Goal: Information Seeking & Learning: Learn about a topic

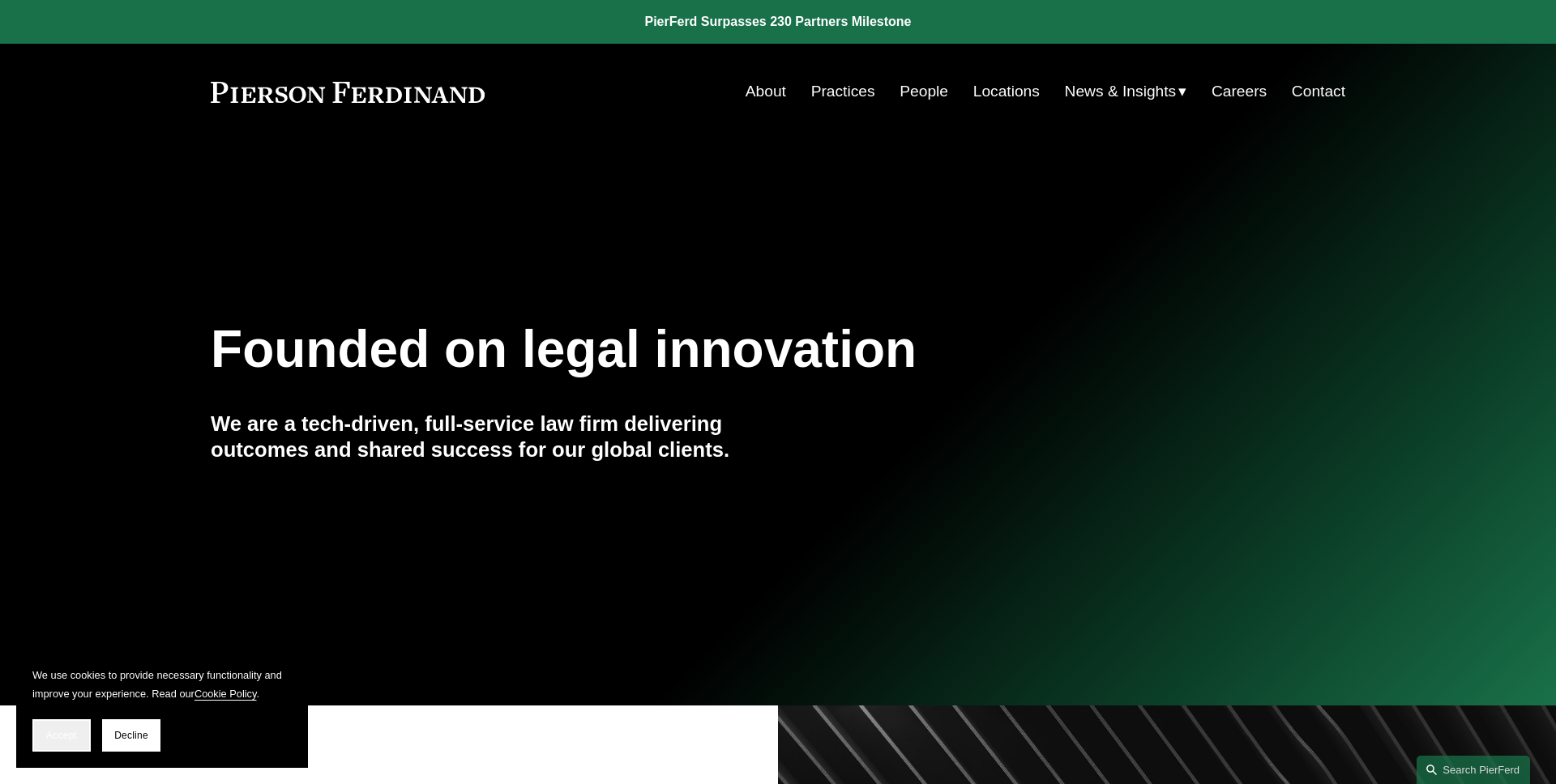
click at [62, 734] on span "Accept" at bounding box center [61, 735] width 31 height 12
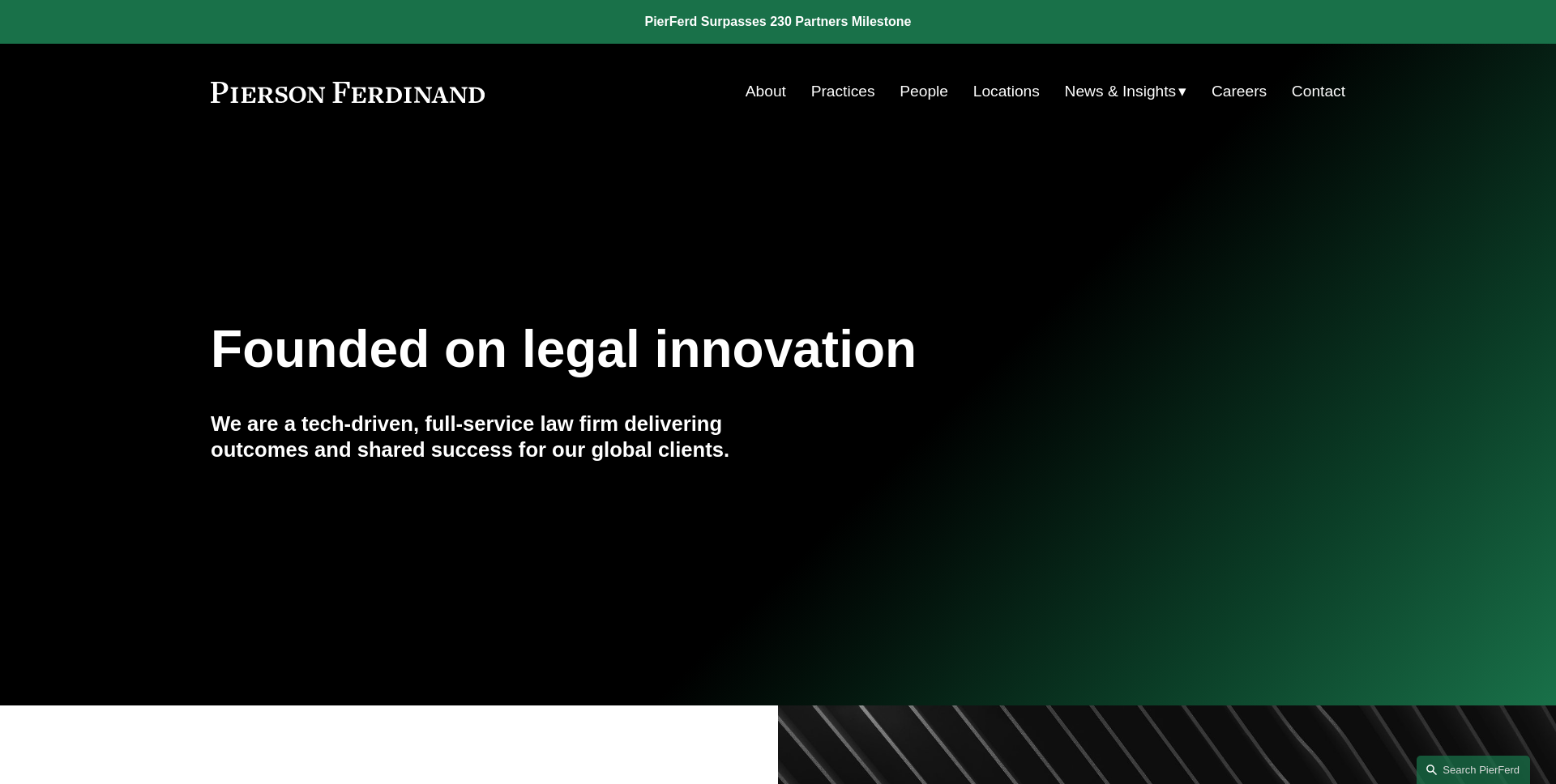
click at [0, 0] on span "Insights" at bounding box center [0, 0] width 0 height 0
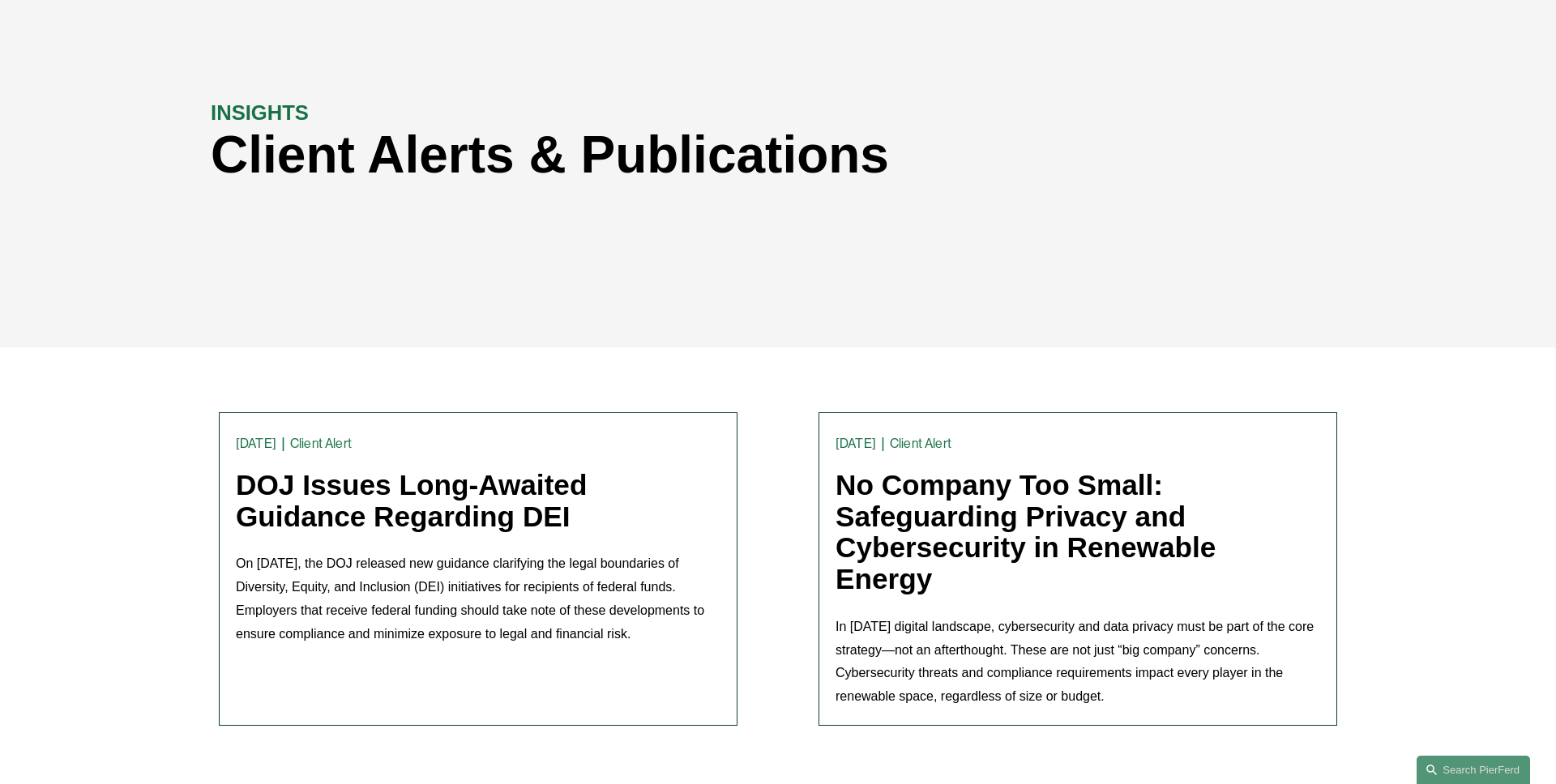
scroll to position [179, 0]
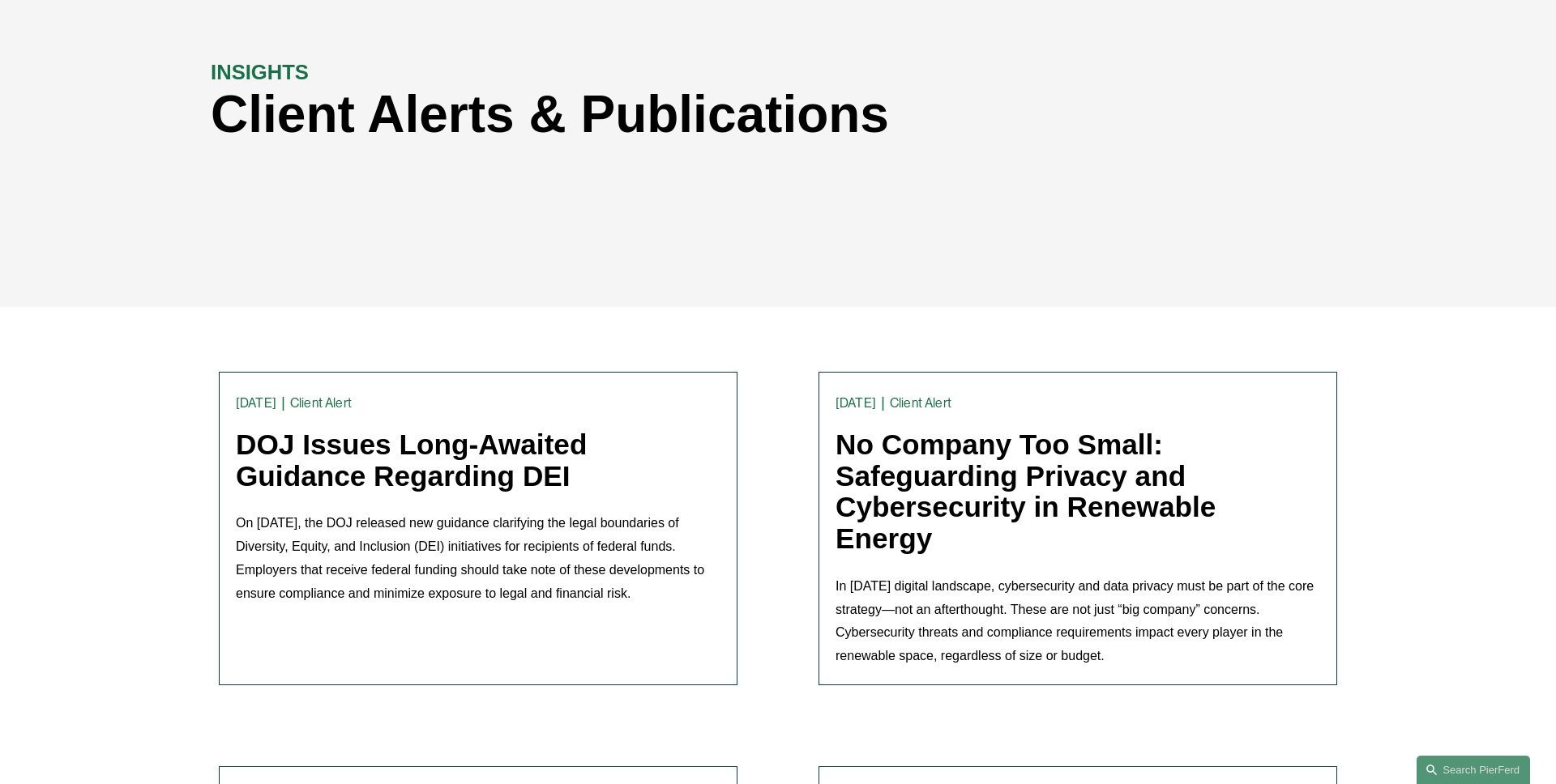
click at [446, 464] on link "DOJ Issues Long-Awaited Guidance Regarding DEI" at bounding box center [411, 459] width 350 height 63
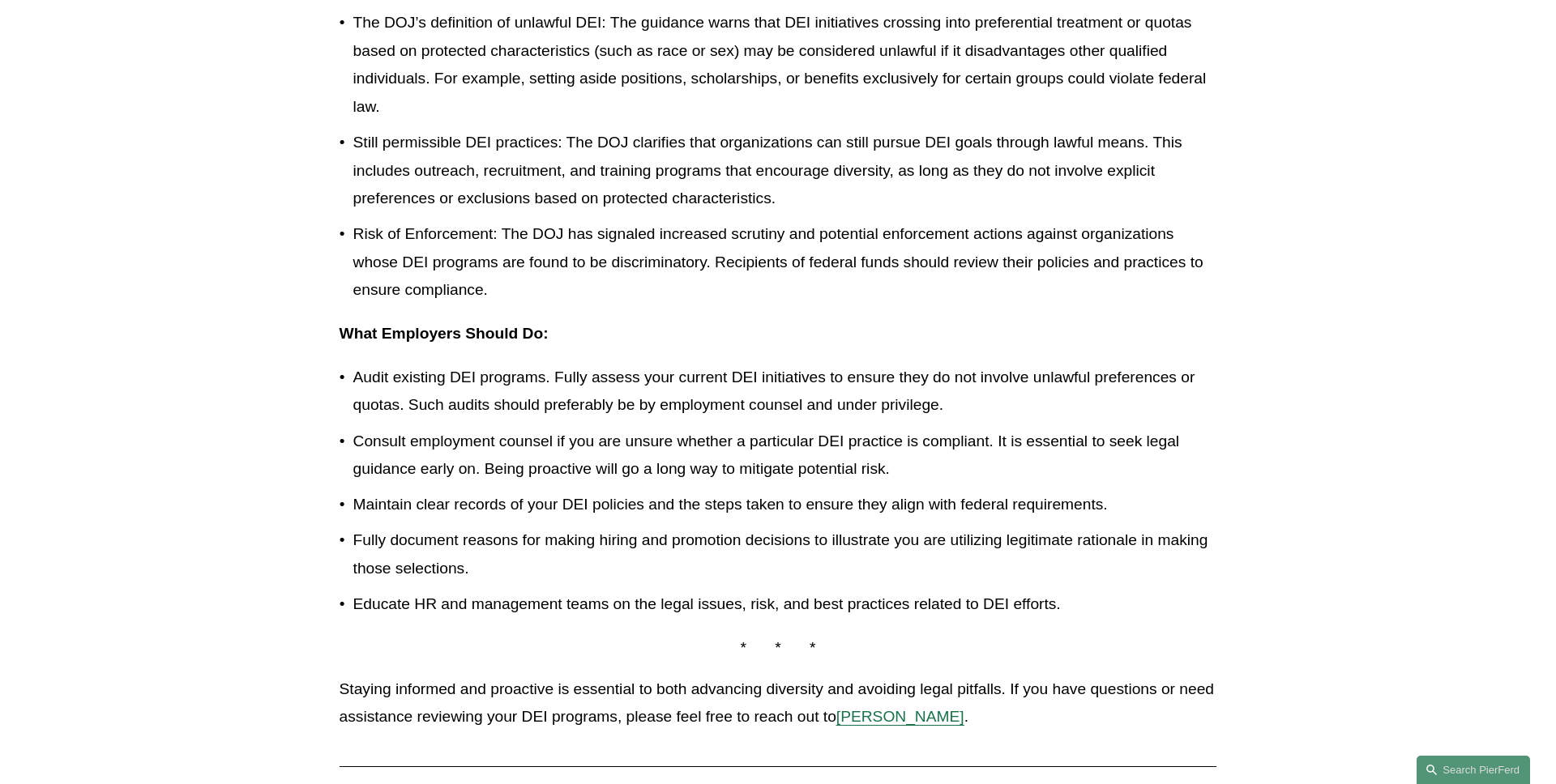
scroll to position [834, 0]
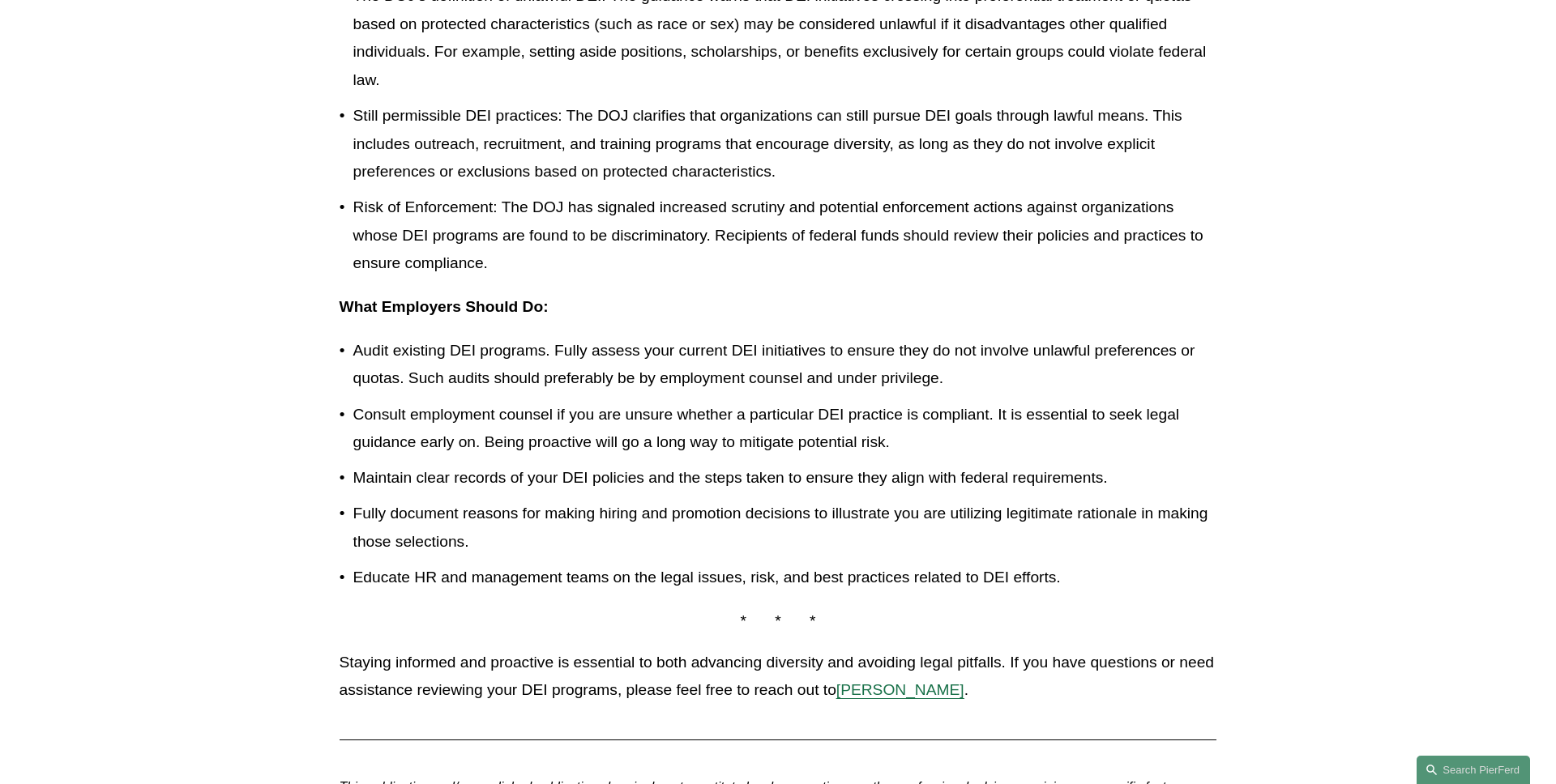
click at [931, 688] on span "[PERSON_NAME]" at bounding box center [900, 689] width 128 height 17
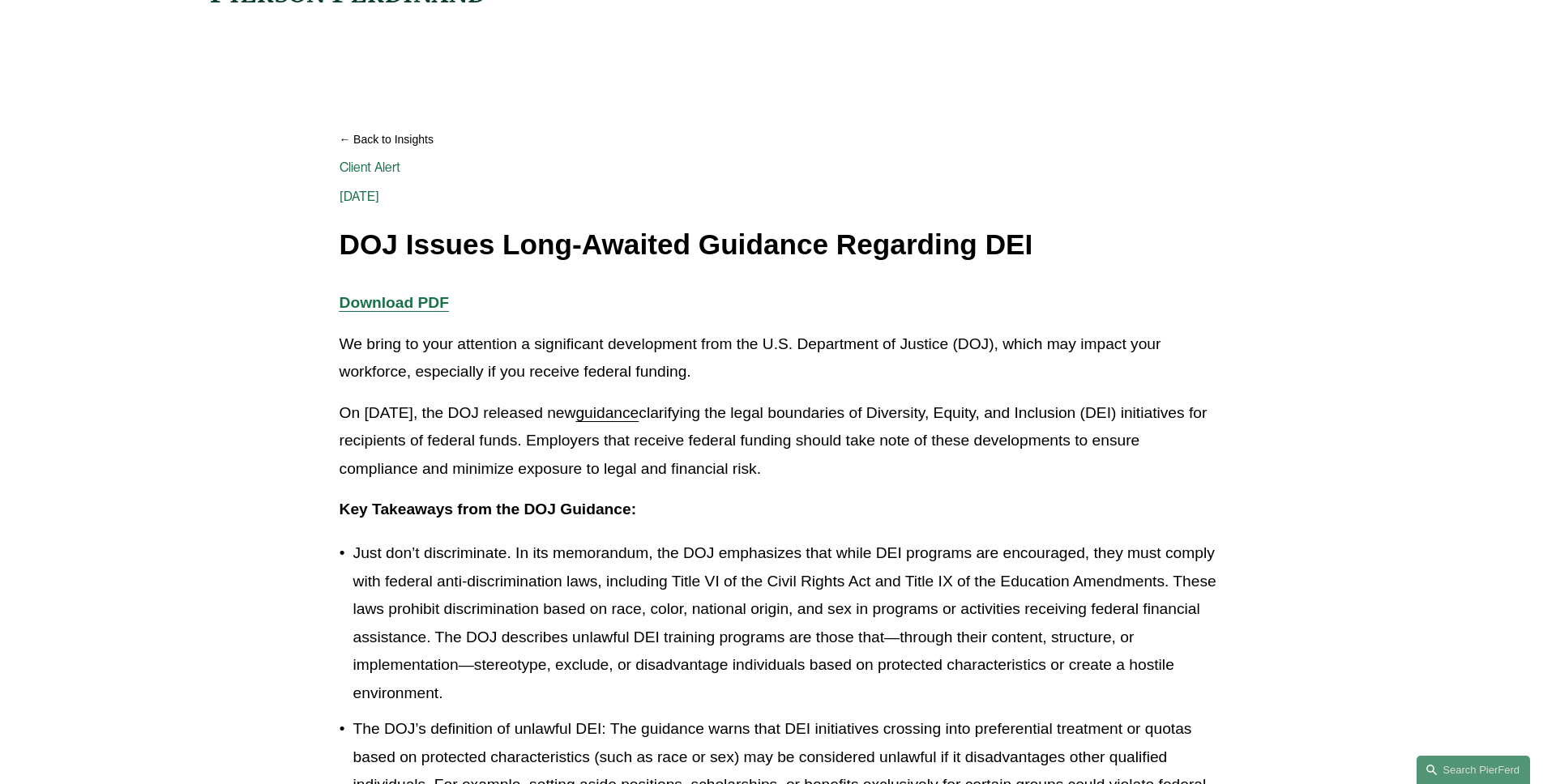
scroll to position [0, 0]
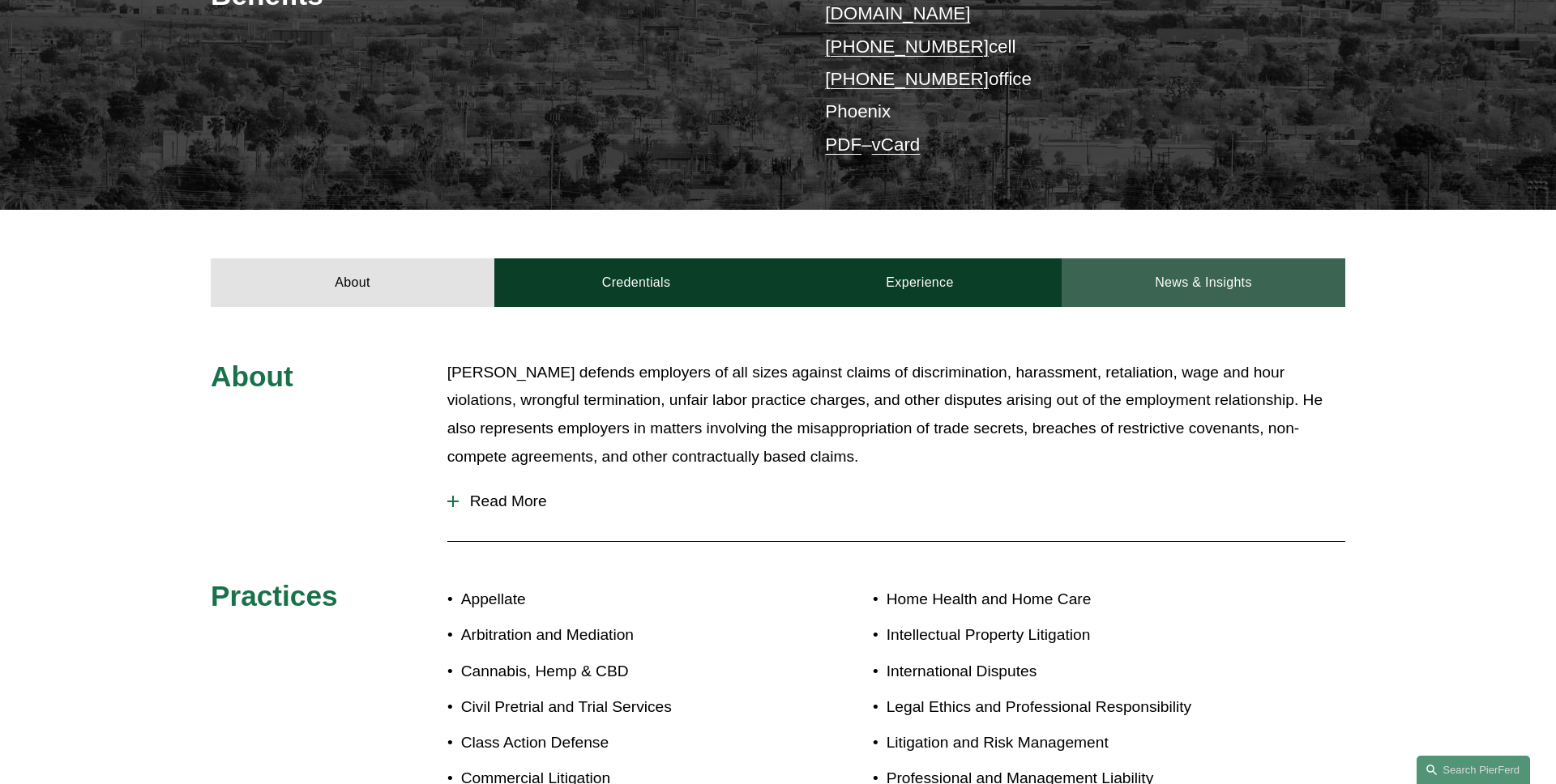
click at [1182, 258] on link "News & Insights" at bounding box center [1203, 282] width 283 height 49
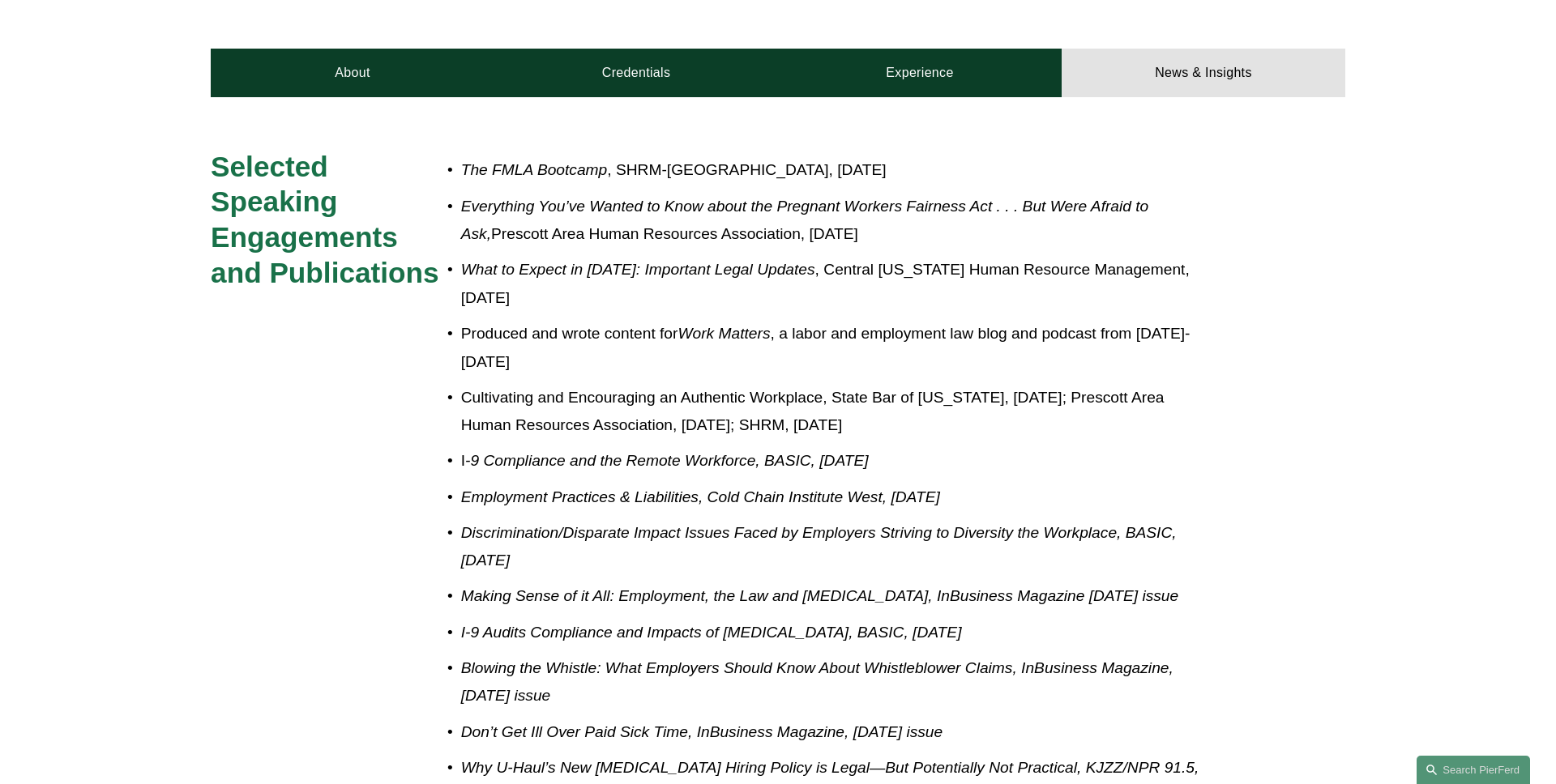
scroll to position [497, 0]
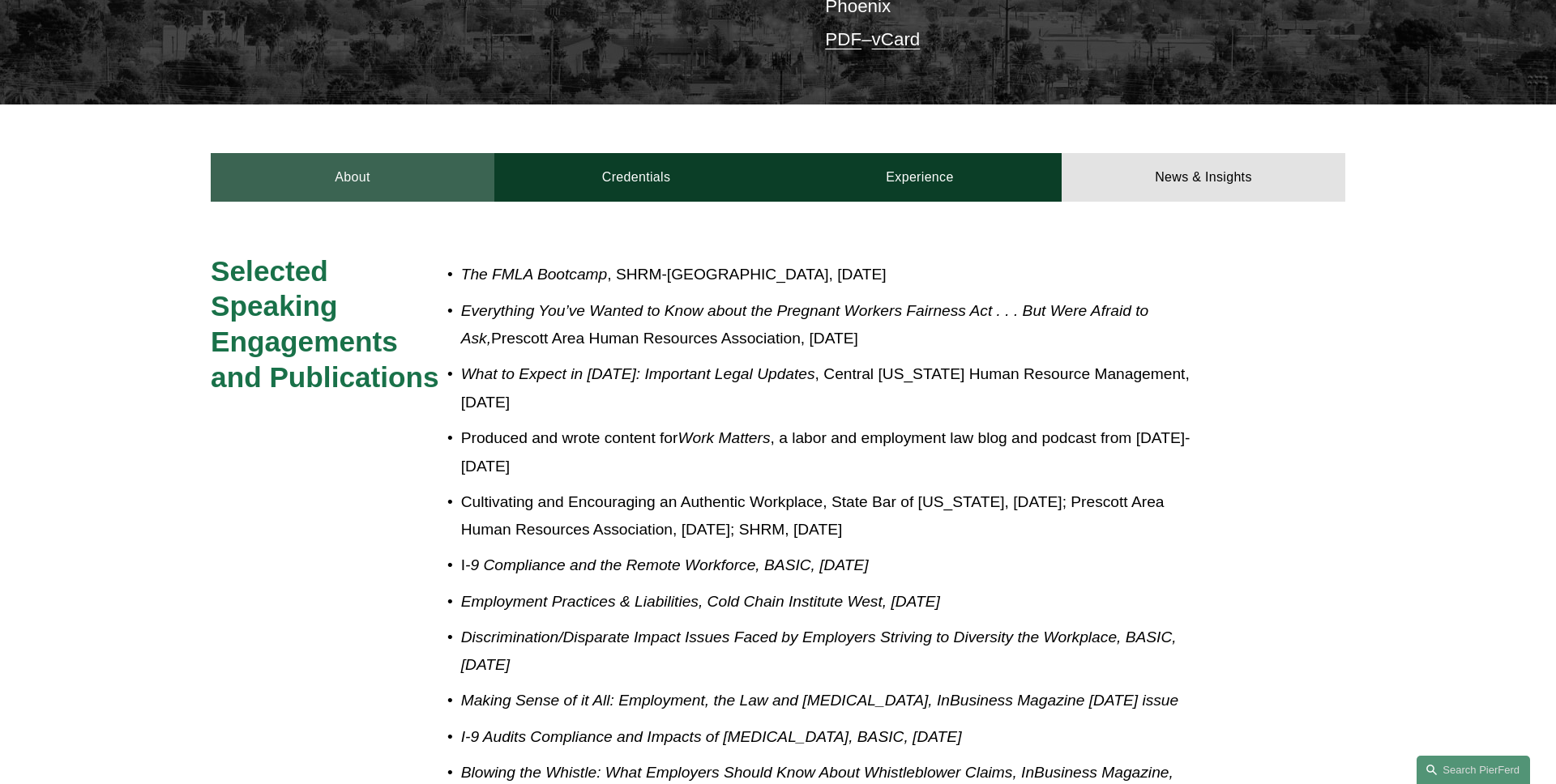
click at [408, 161] on link "About" at bounding box center [352, 177] width 283 height 49
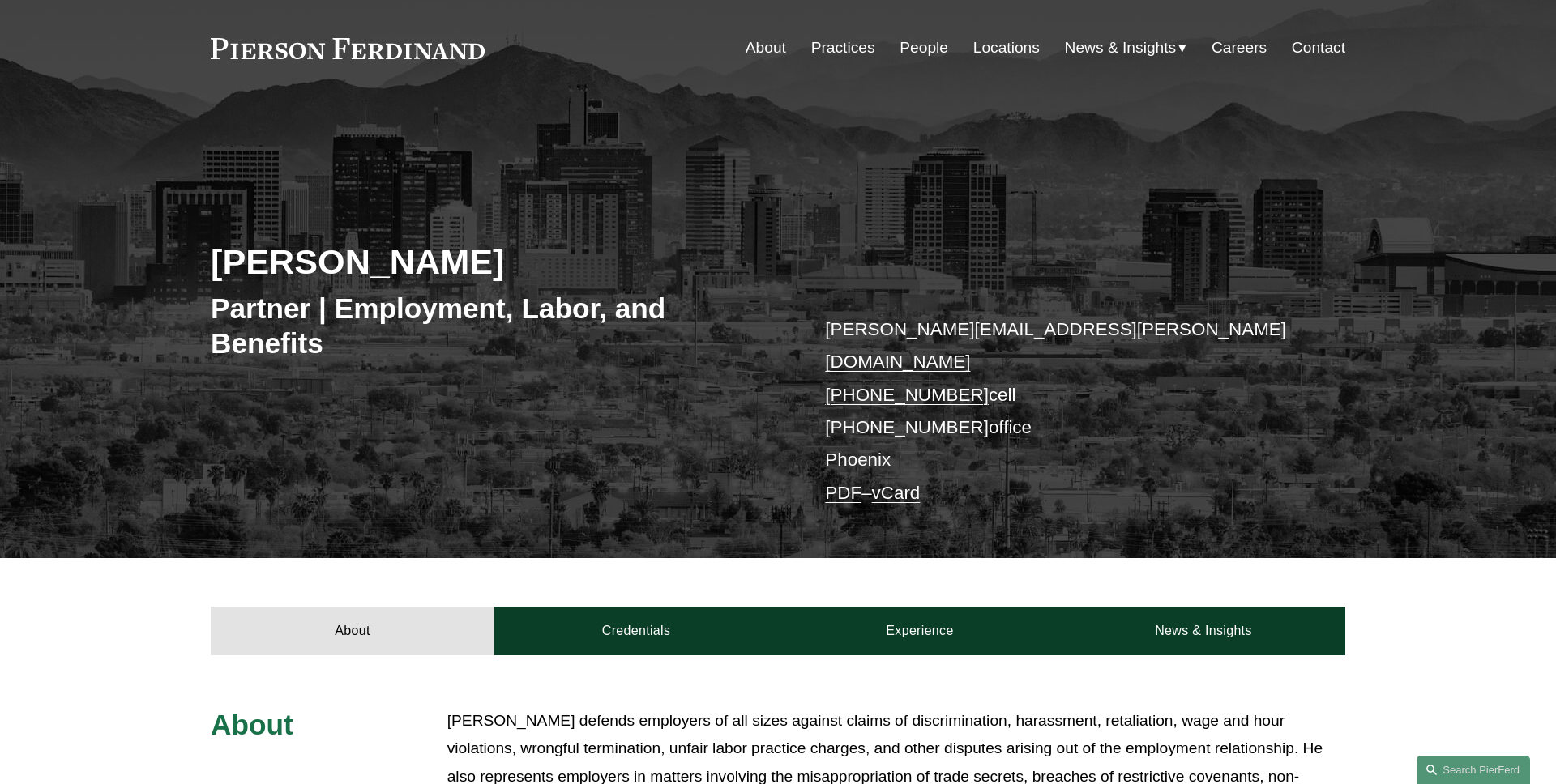
scroll to position [0, 0]
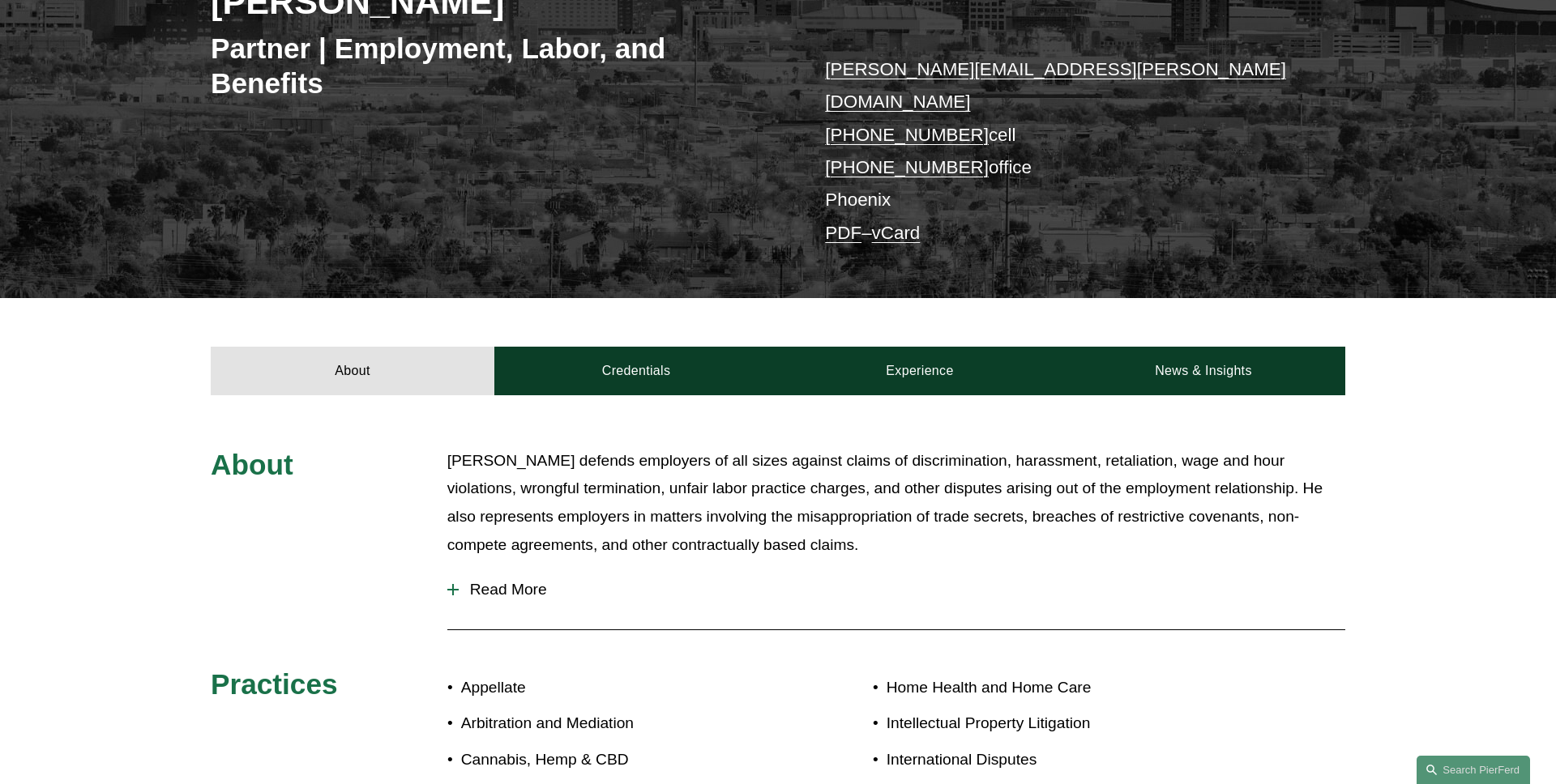
scroll to position [361, 0]
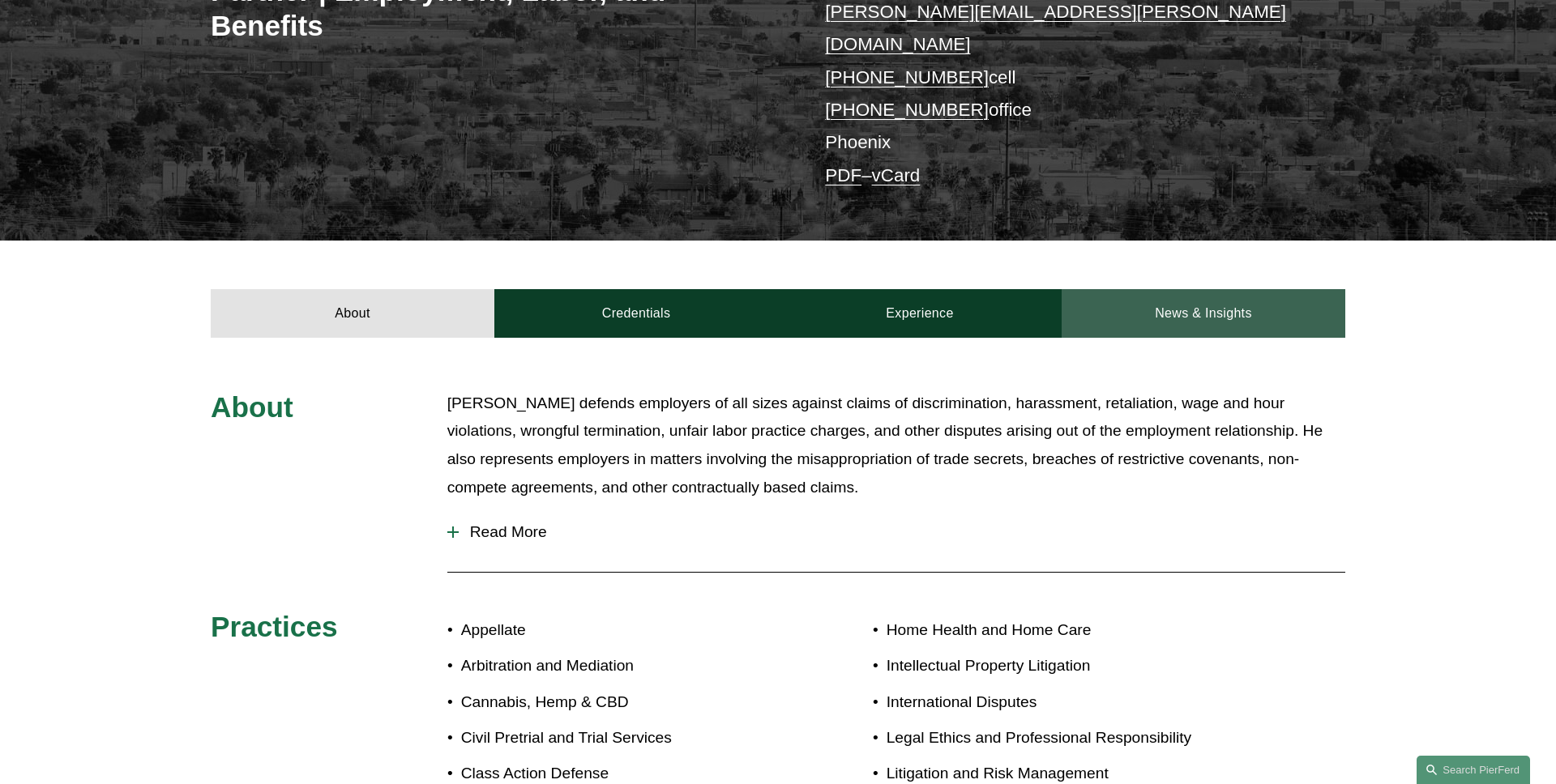
click at [1260, 311] on link "News & Insights" at bounding box center [1203, 313] width 283 height 49
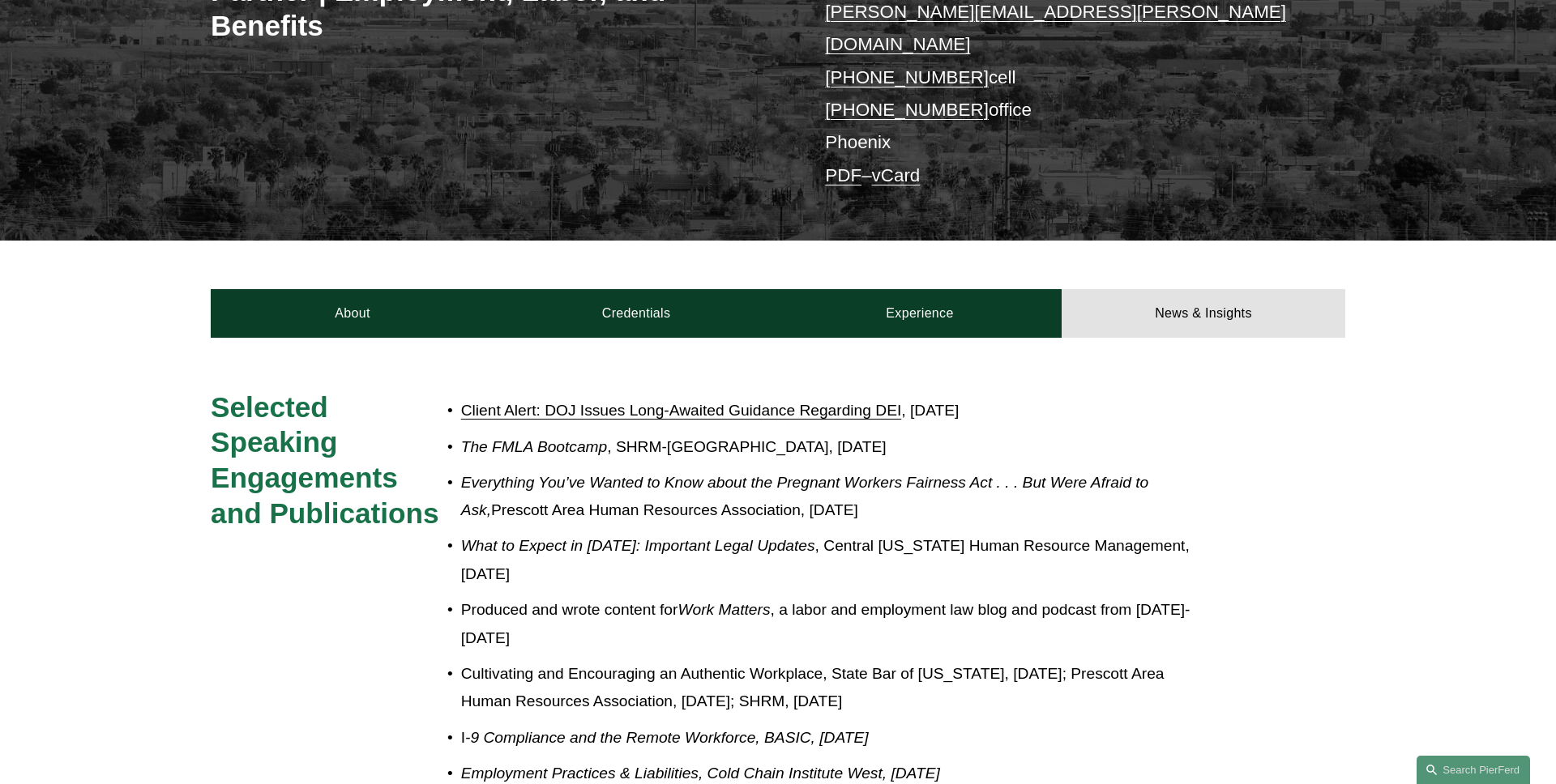
click at [800, 402] on link "Client Alert: DOJ Issues Long-Awaited Guidance Regarding DEI" at bounding box center [682, 410] width 441 height 17
